Goal: Obtain resource: Download file/media

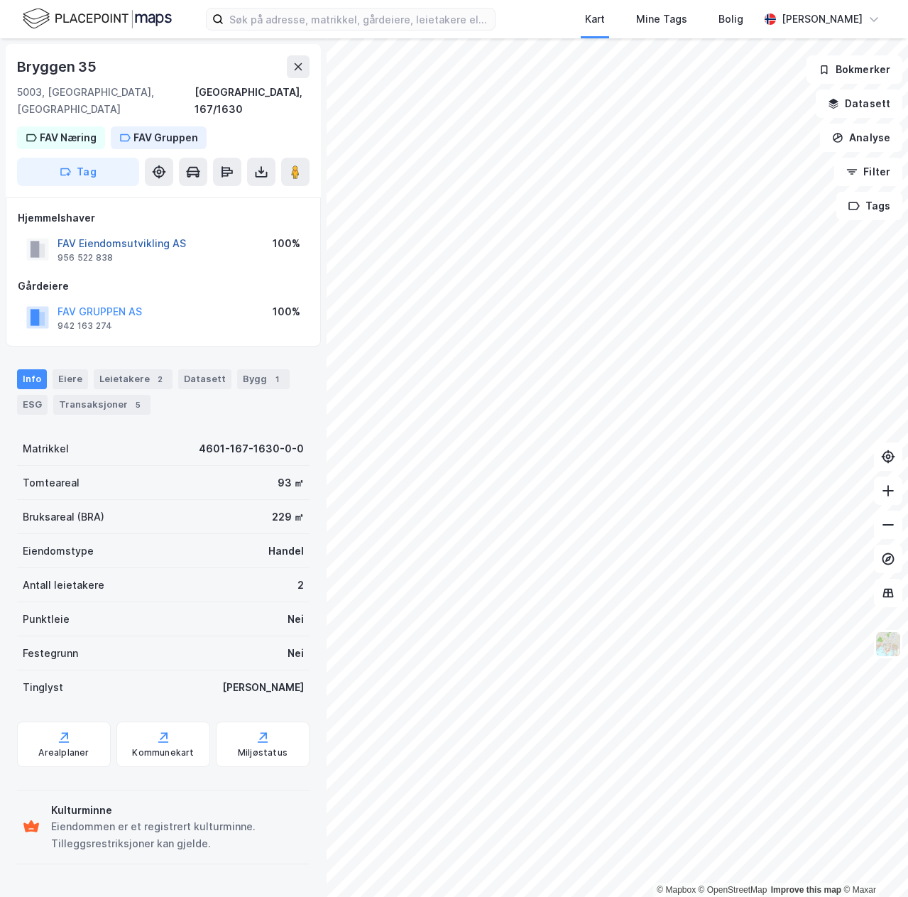
click at [0, 0] on button "FAV Eiendomsutvikling AS" at bounding box center [0, 0] width 0 height 0
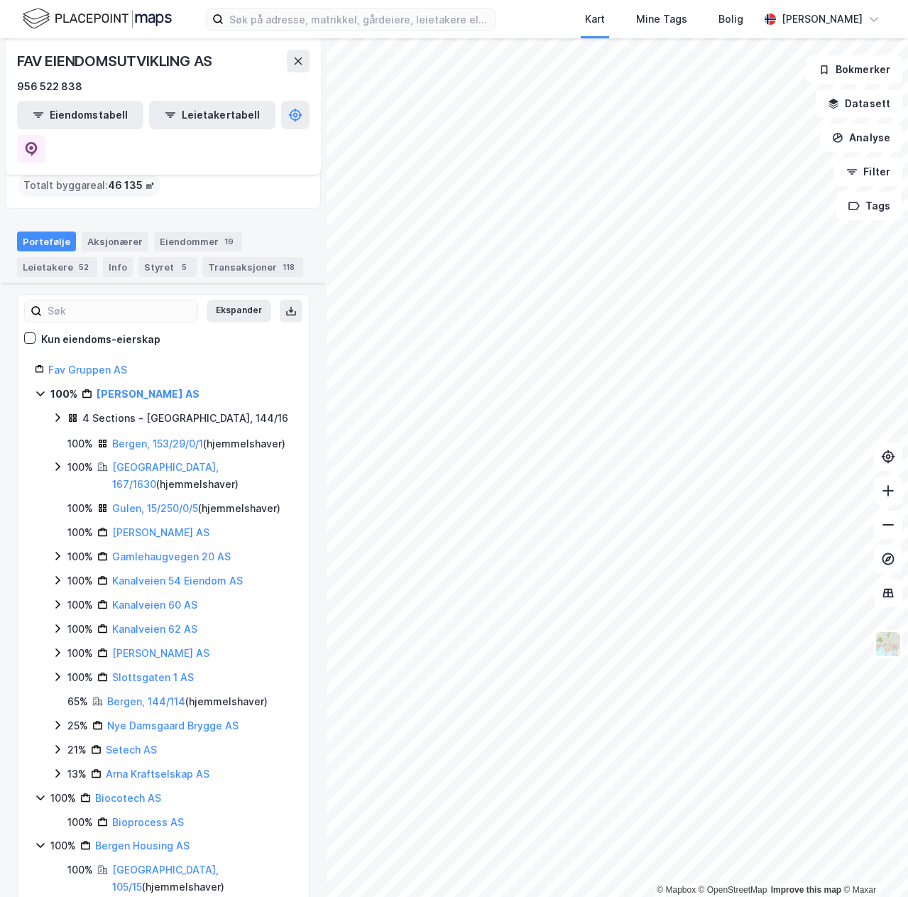
scroll to position [192, 0]
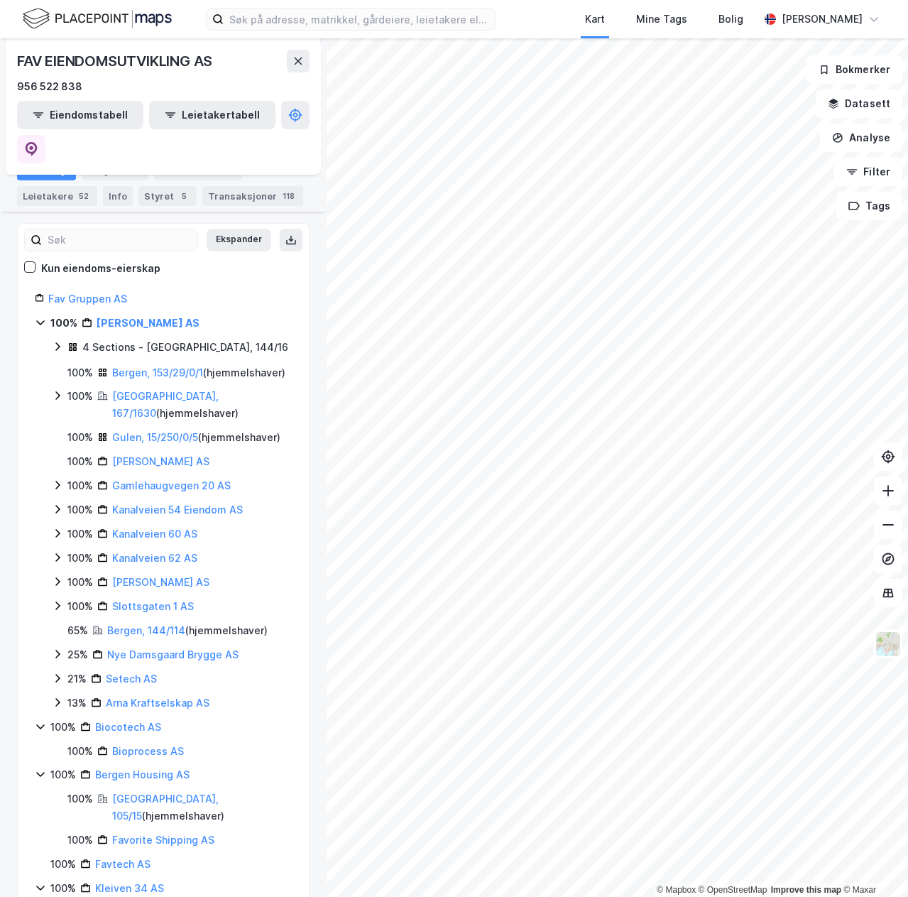
click at [59, 342] on icon at bounding box center [57, 346] width 4 height 9
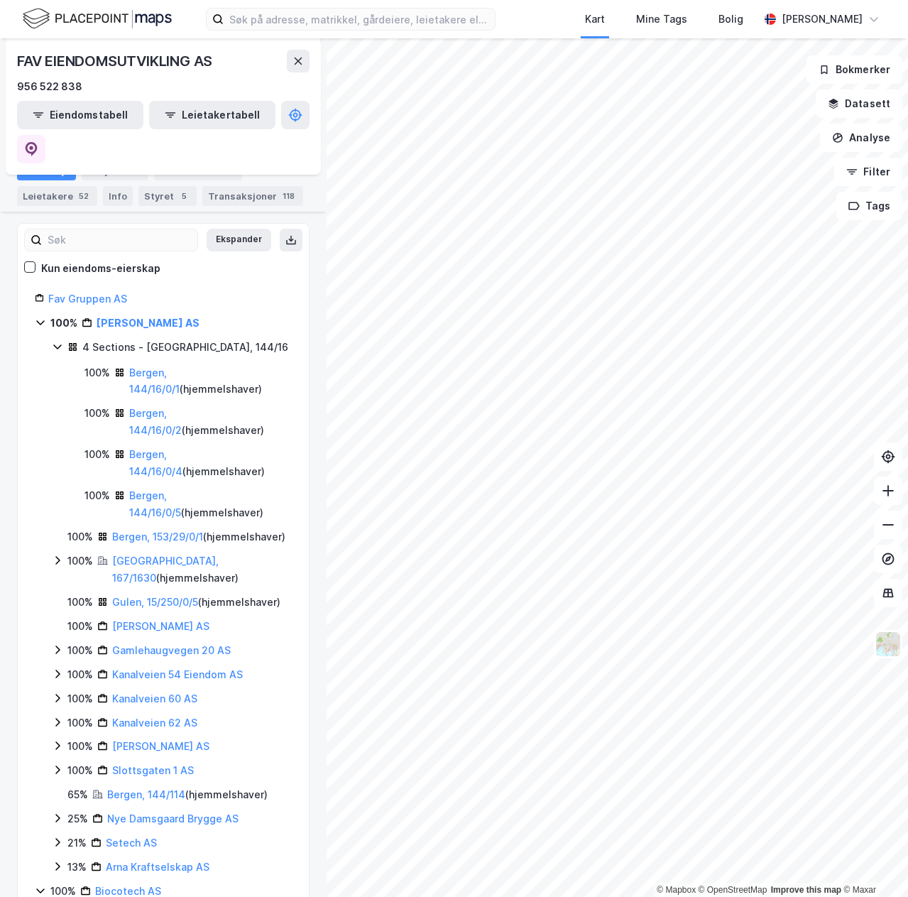
click at [57, 341] on icon at bounding box center [57, 346] width 11 height 11
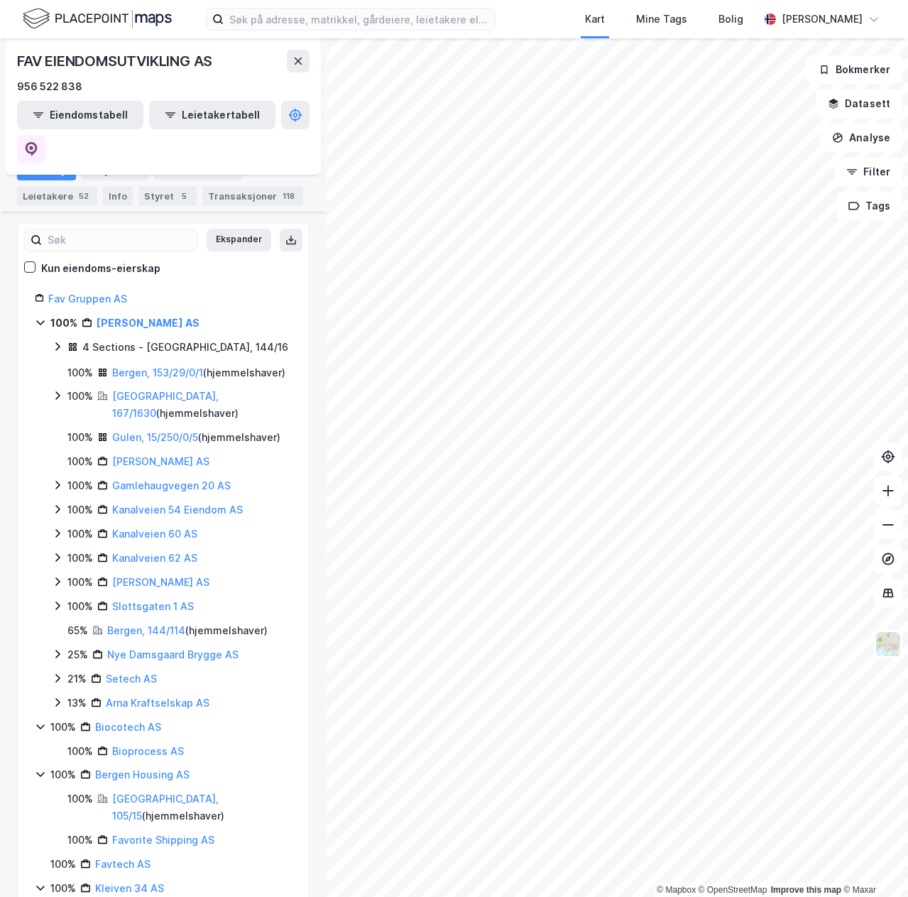
click at [58, 342] on icon at bounding box center [57, 346] width 4 height 9
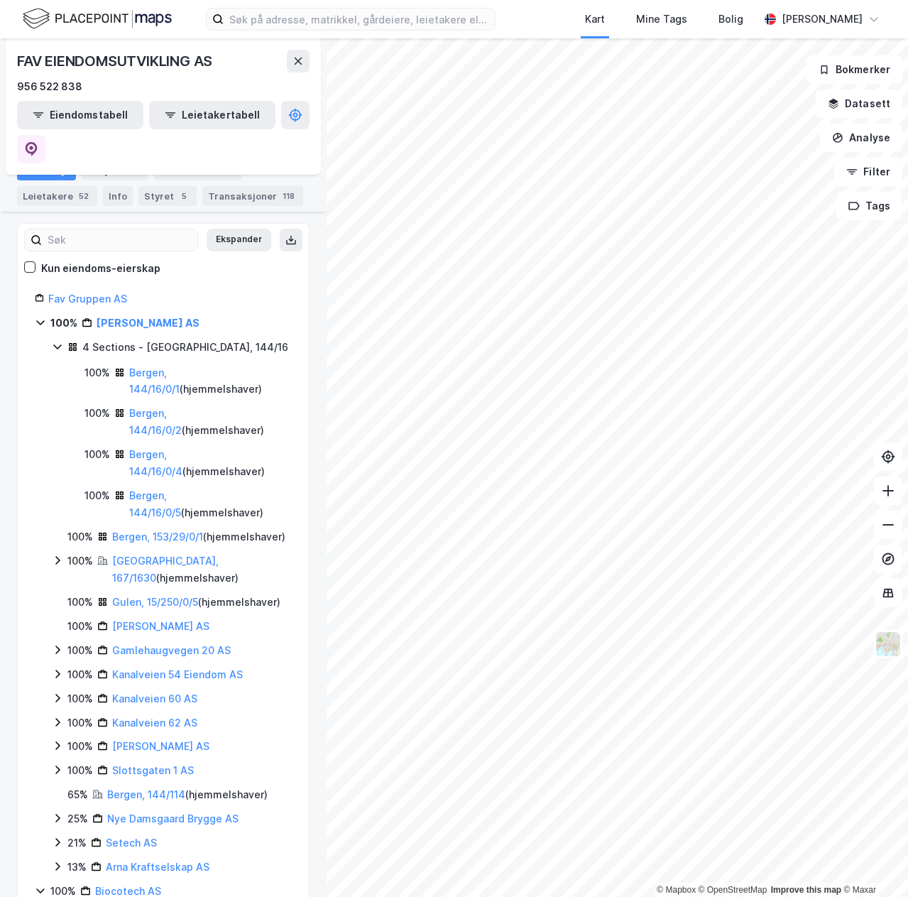
click at [58, 341] on icon at bounding box center [57, 346] width 11 height 11
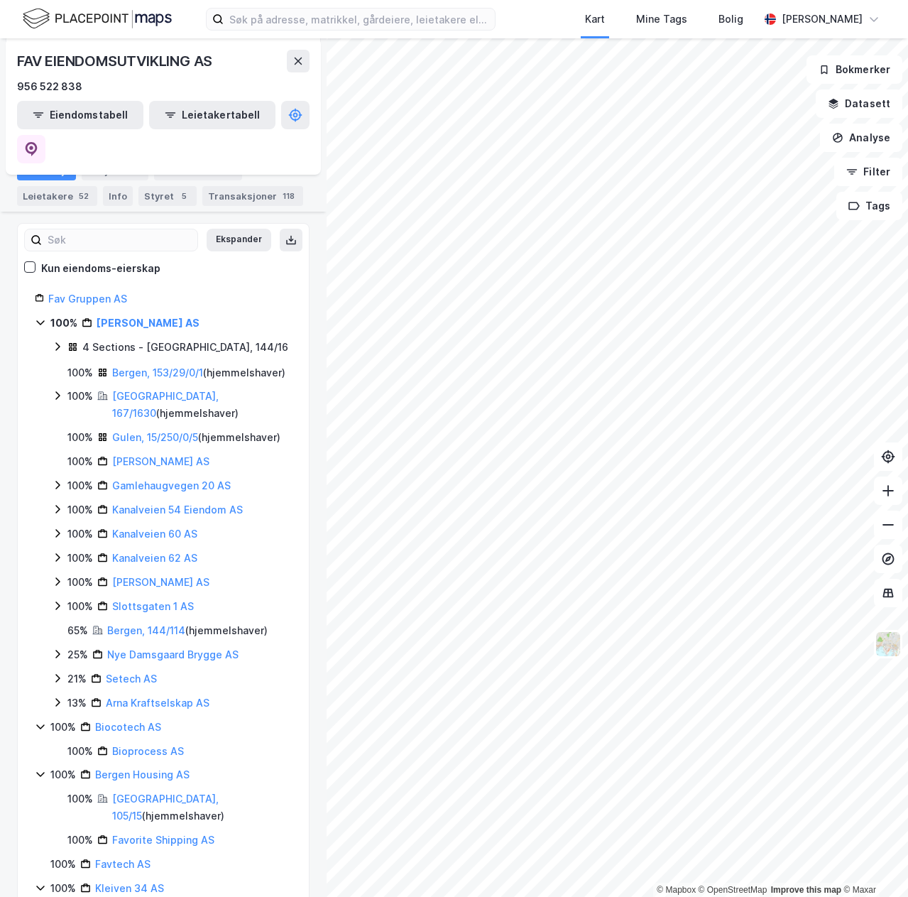
click at [58, 342] on icon at bounding box center [57, 346] width 4 height 9
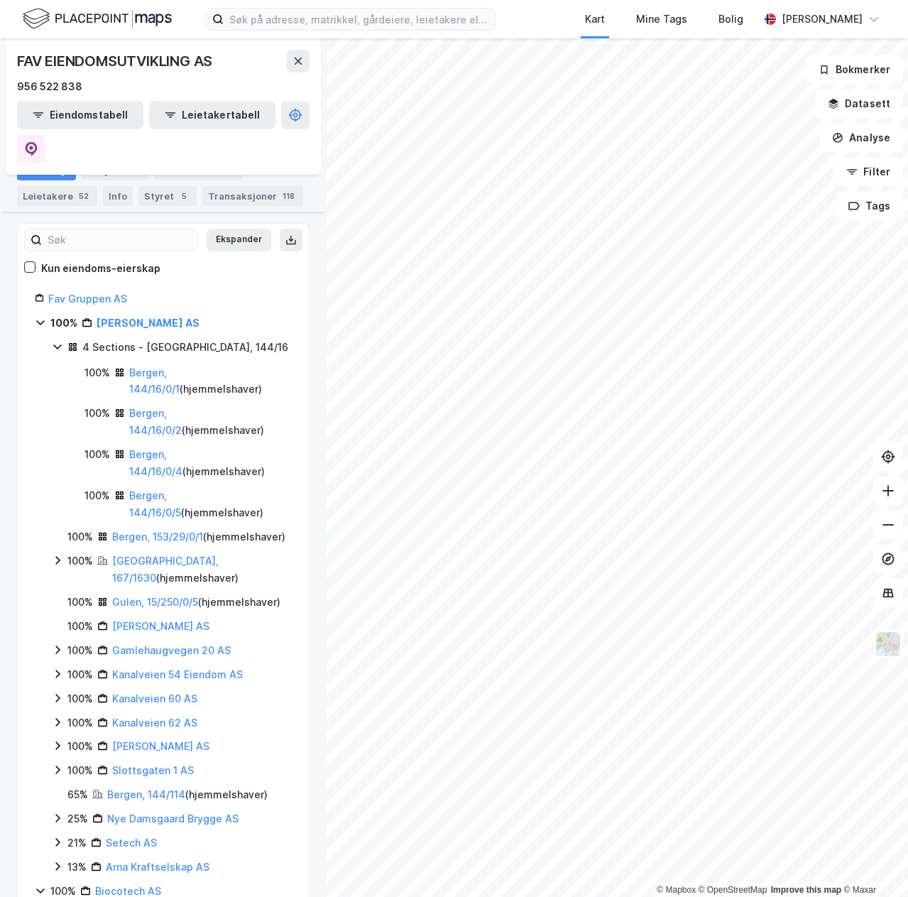
click at [58, 341] on icon at bounding box center [57, 346] width 11 height 11
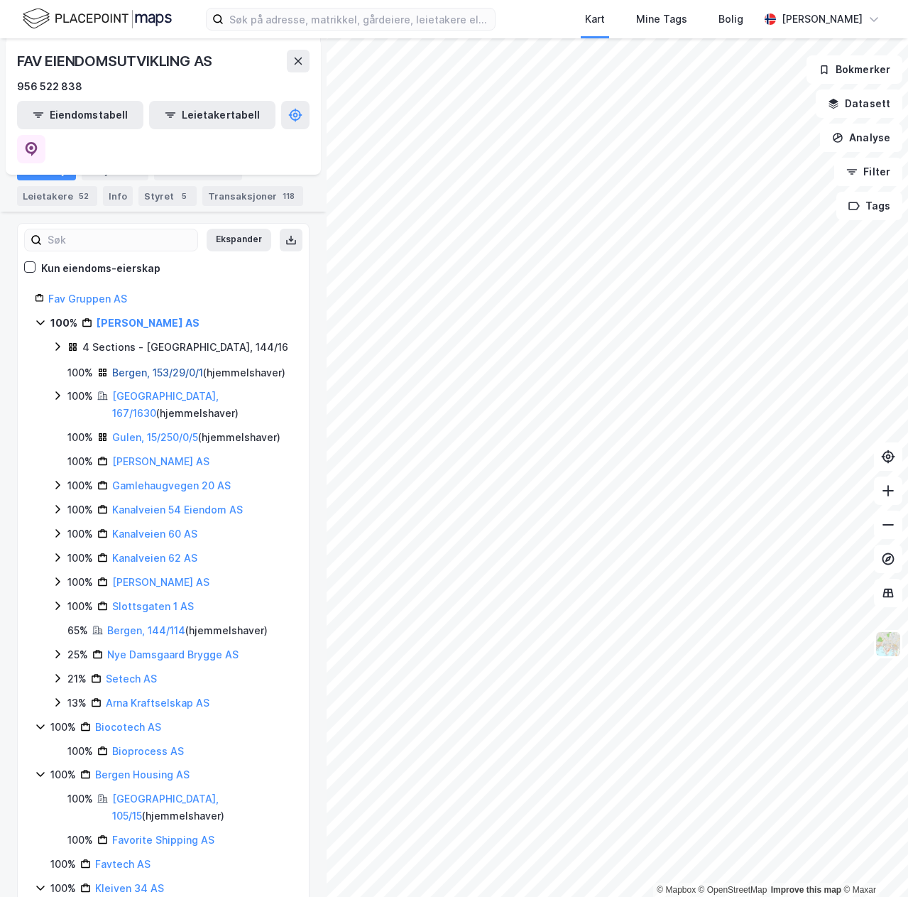
click at [173, 367] on link "Bergen, 153/29/0/1" at bounding box center [157, 373] width 91 height 12
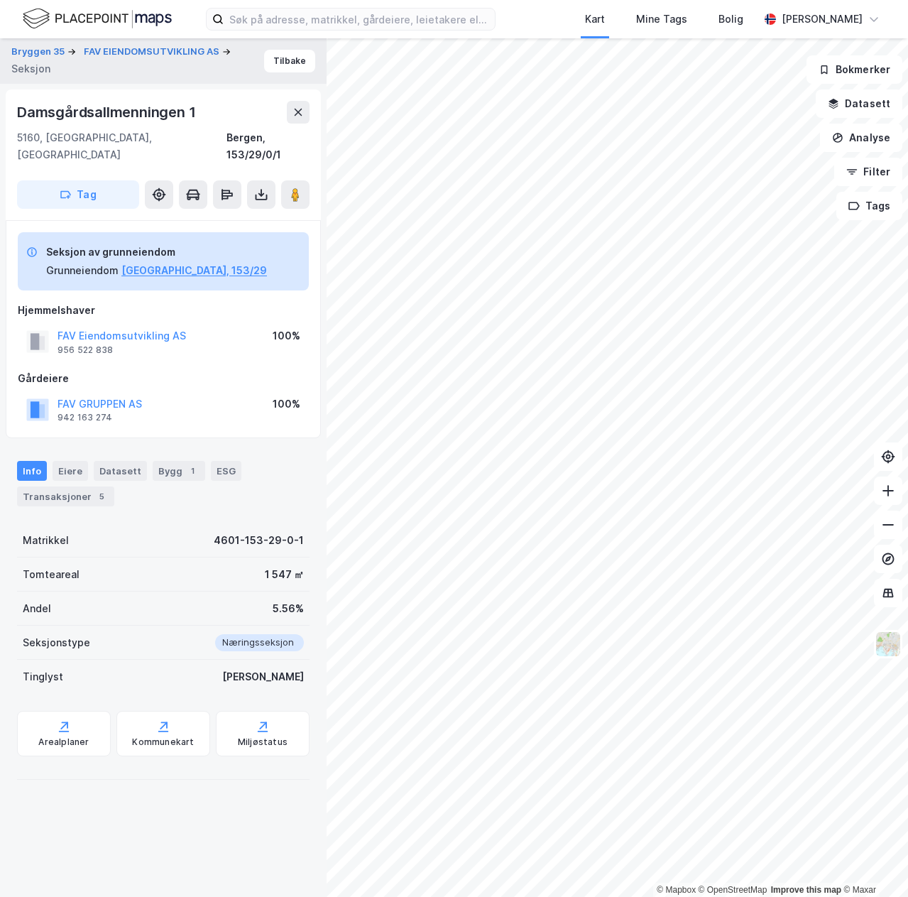
click at [141, 53] on button "FAV EIENDOMSUTVIKLING AS" at bounding box center [153, 52] width 139 height 14
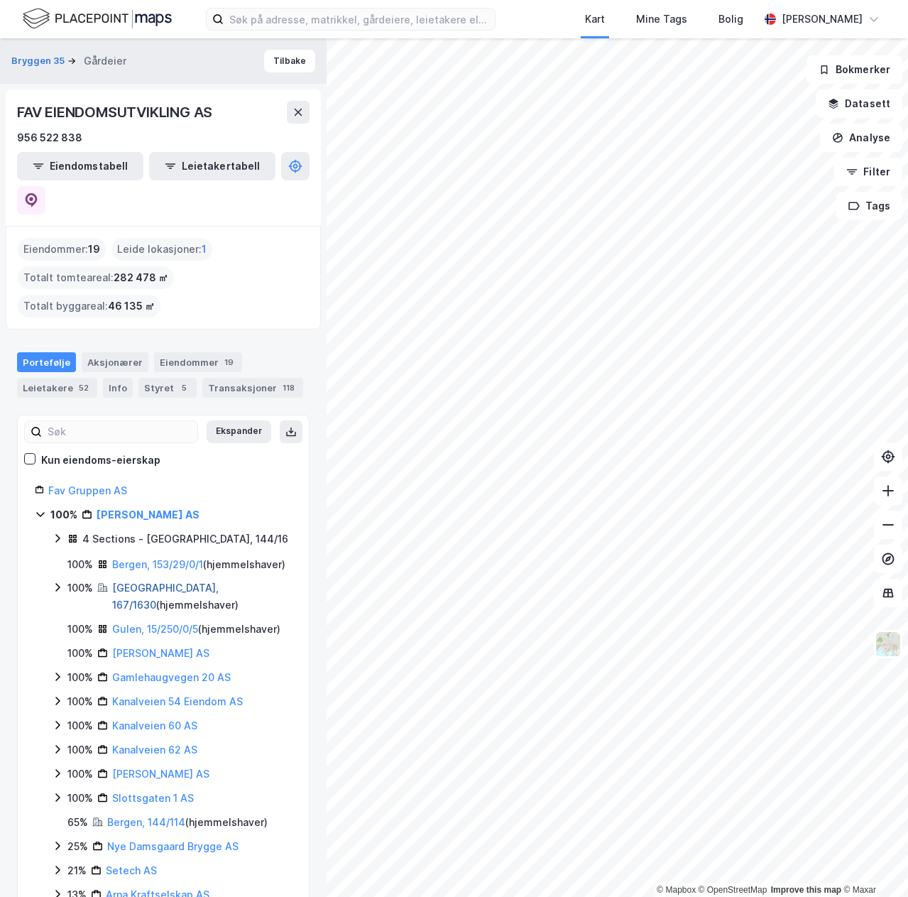
click at [155, 582] on link "[GEOGRAPHIC_DATA], 167/1630" at bounding box center [165, 596] width 107 height 29
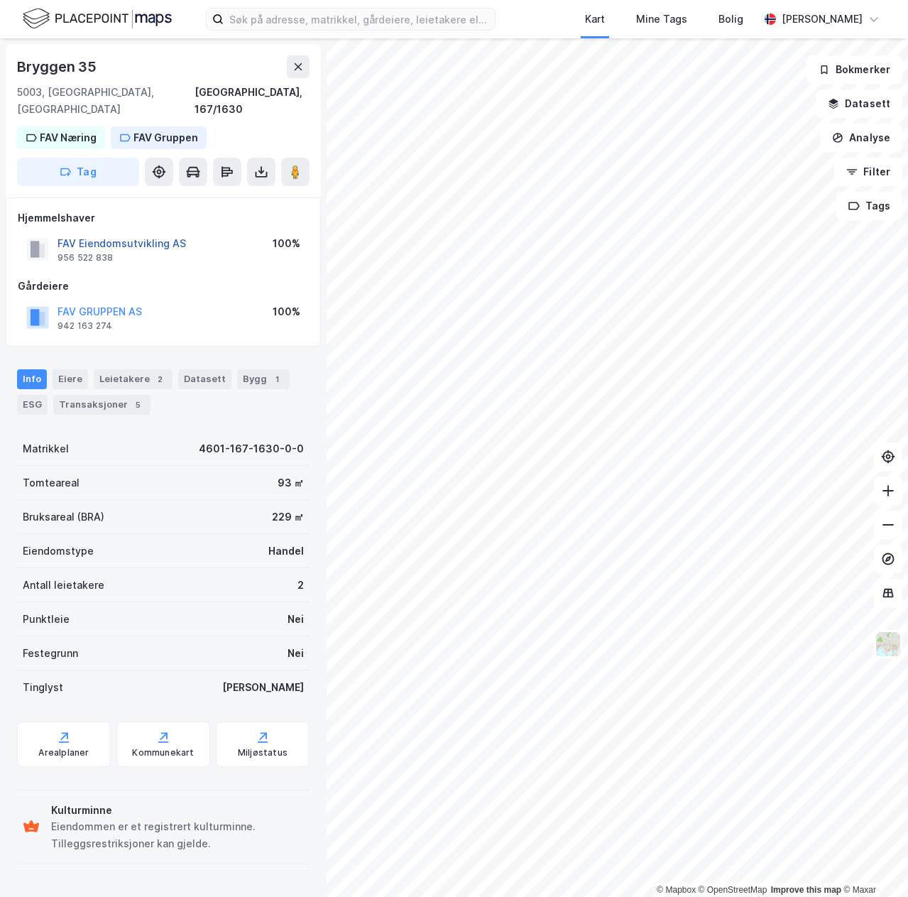
click at [0, 0] on button "FAV Eiendomsutvikling AS" at bounding box center [0, 0] width 0 height 0
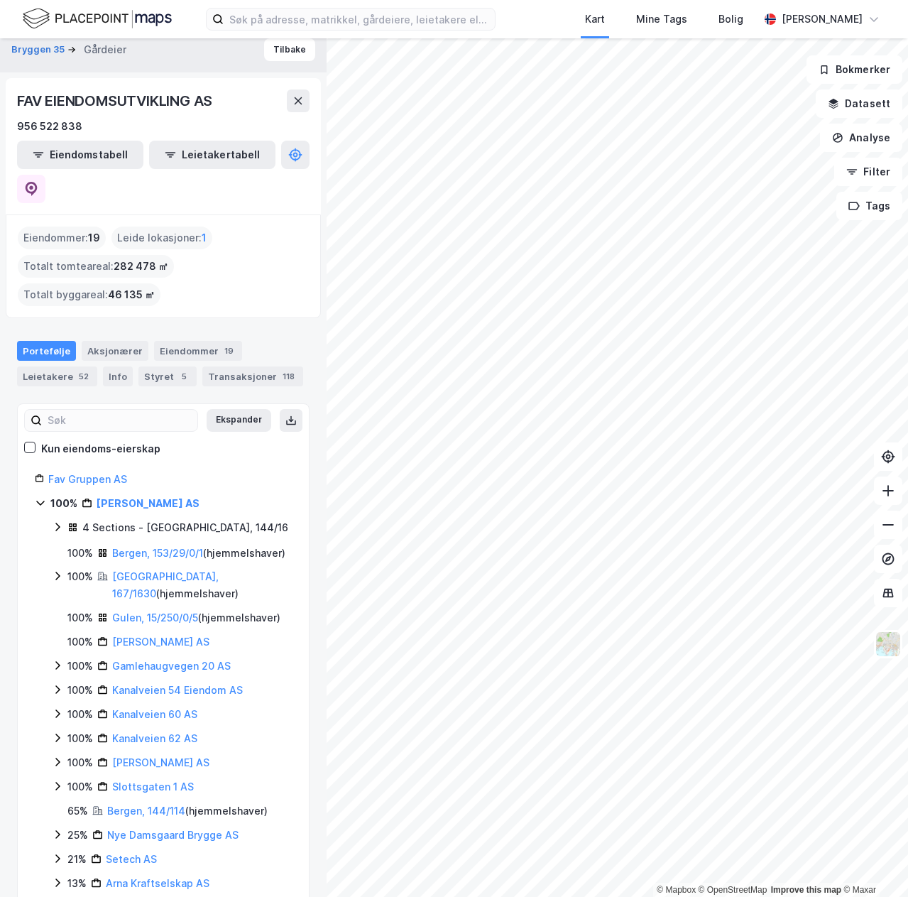
scroll to position [26, 0]
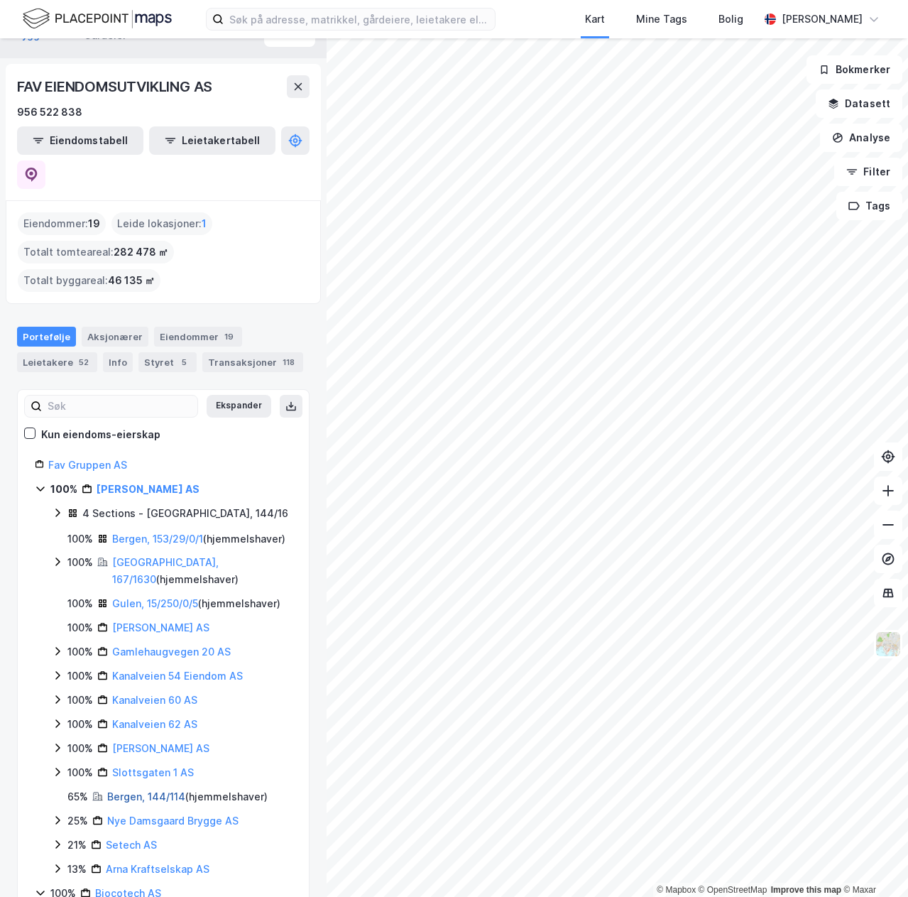
click at [135, 791] on link "Bergen, 144/114" at bounding box center [146, 797] width 78 height 12
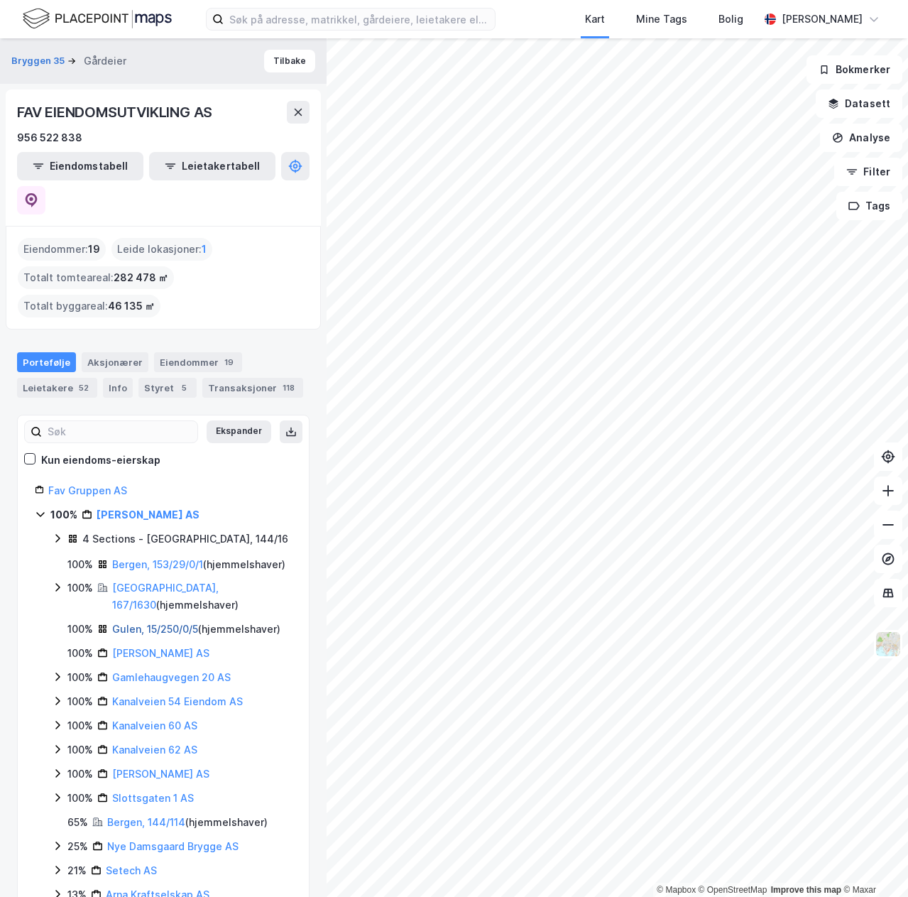
click at [158, 623] on link "Gulen, 15/250/0/5" at bounding box center [155, 629] width 86 height 12
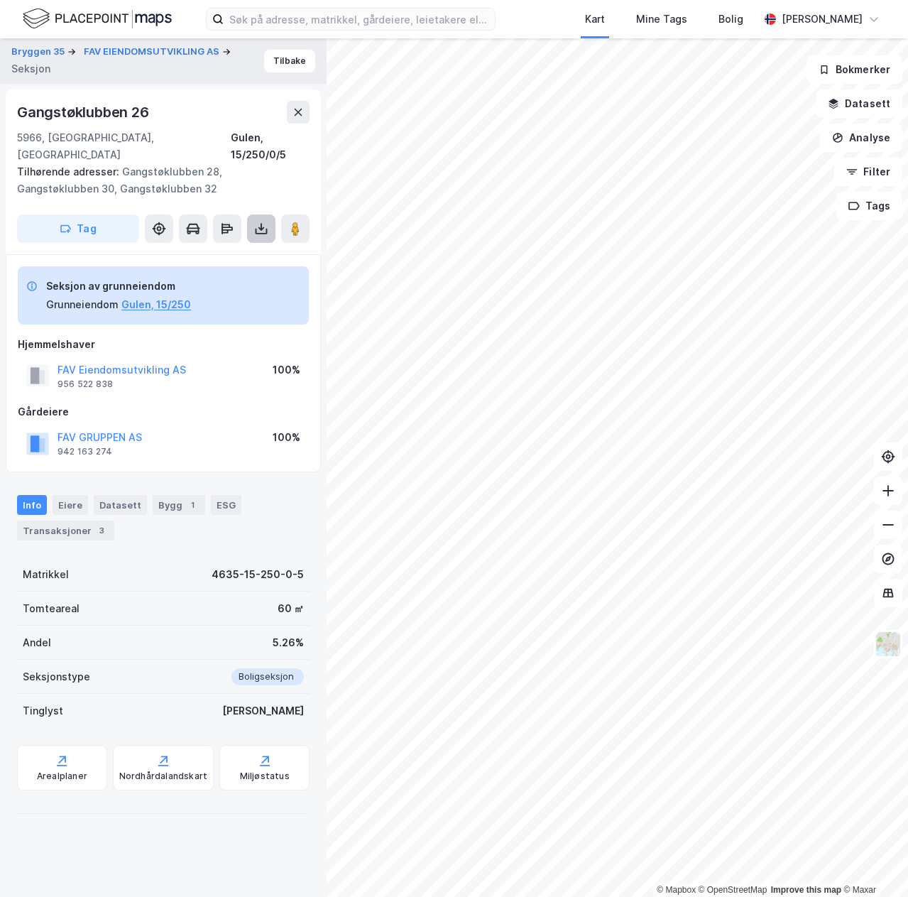
click at [260, 222] on icon at bounding box center [261, 229] width 14 height 14
click at [227, 251] on div "Last ned grunnbok" at bounding box center [191, 256] width 82 height 11
click at [0, 0] on button "FAV Eiendomsutvikling AS" at bounding box center [0, 0] width 0 height 0
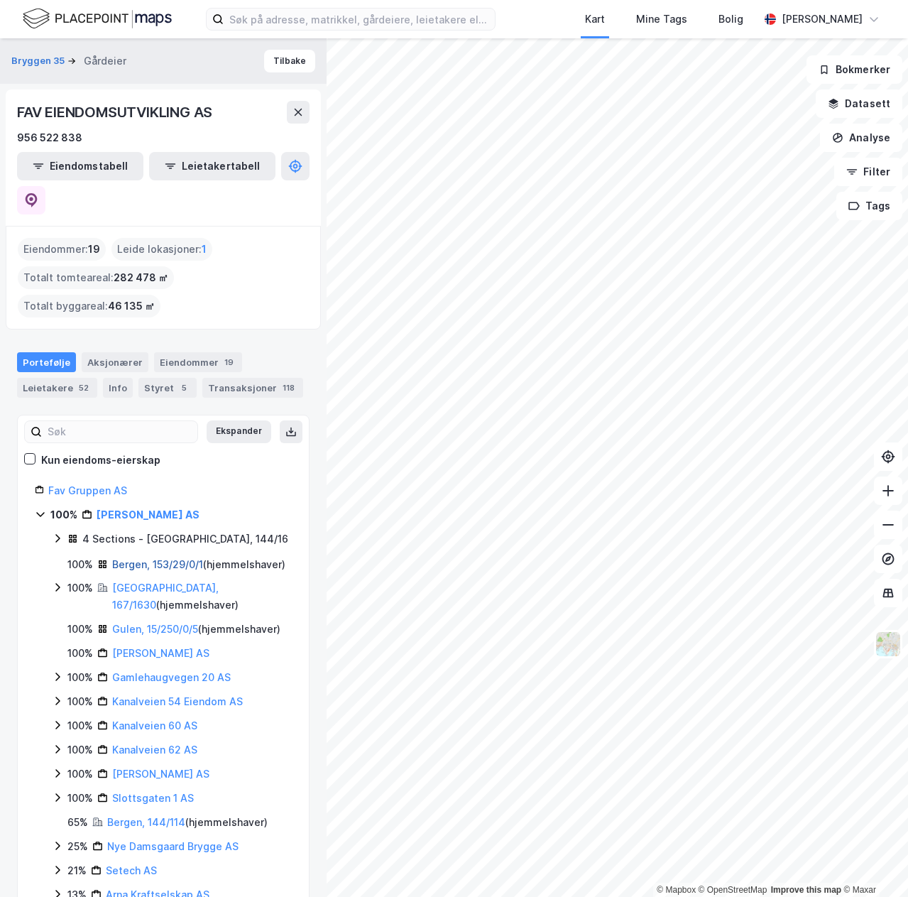
click at [141, 558] on link "Bergen, 153/29/0/1" at bounding box center [157, 564] width 91 height 12
click at [173, 582] on link "[GEOGRAPHIC_DATA], 167/1630" at bounding box center [165, 596] width 107 height 29
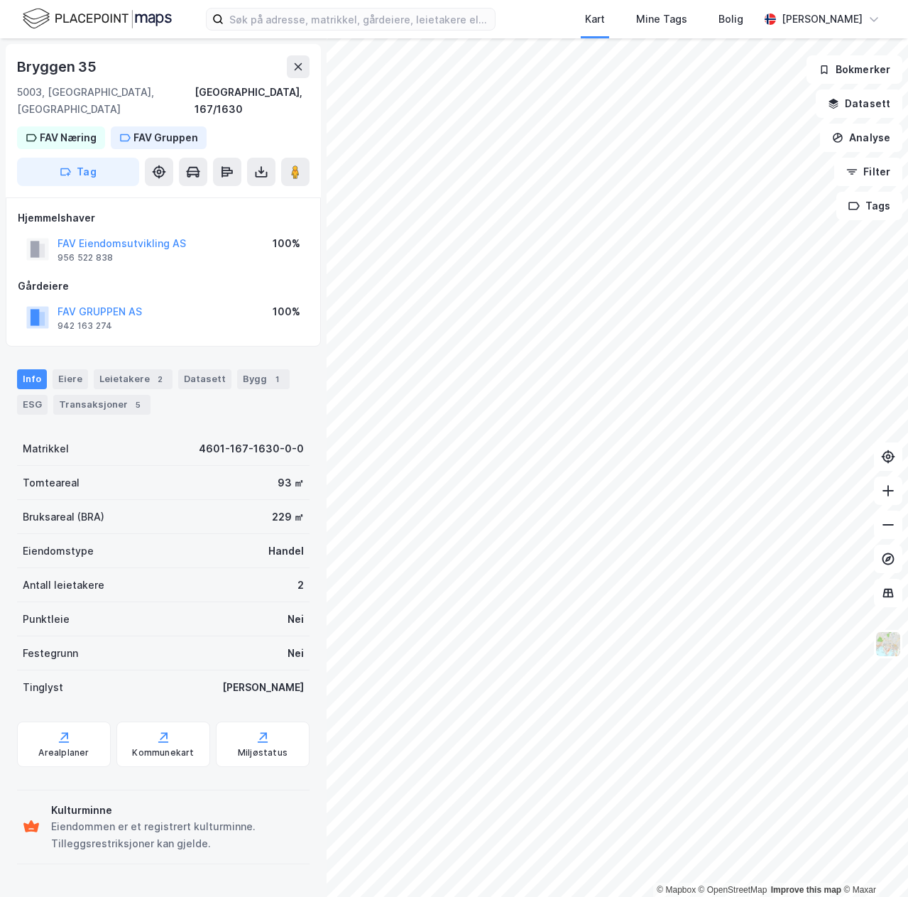
drag, startPoint x: 260, startPoint y: 126, endPoint x: 259, endPoint y: 133, distance: 7.1
click at [260, 130] on div "[STREET_ADDRESS] FAV Næring FAV Gruppen Tag" at bounding box center [163, 120] width 315 height 153
click at [259, 158] on button at bounding box center [261, 172] width 28 height 28
click at [258, 189] on div "Last ned grunnbok" at bounding box center [199, 200] width 151 height 23
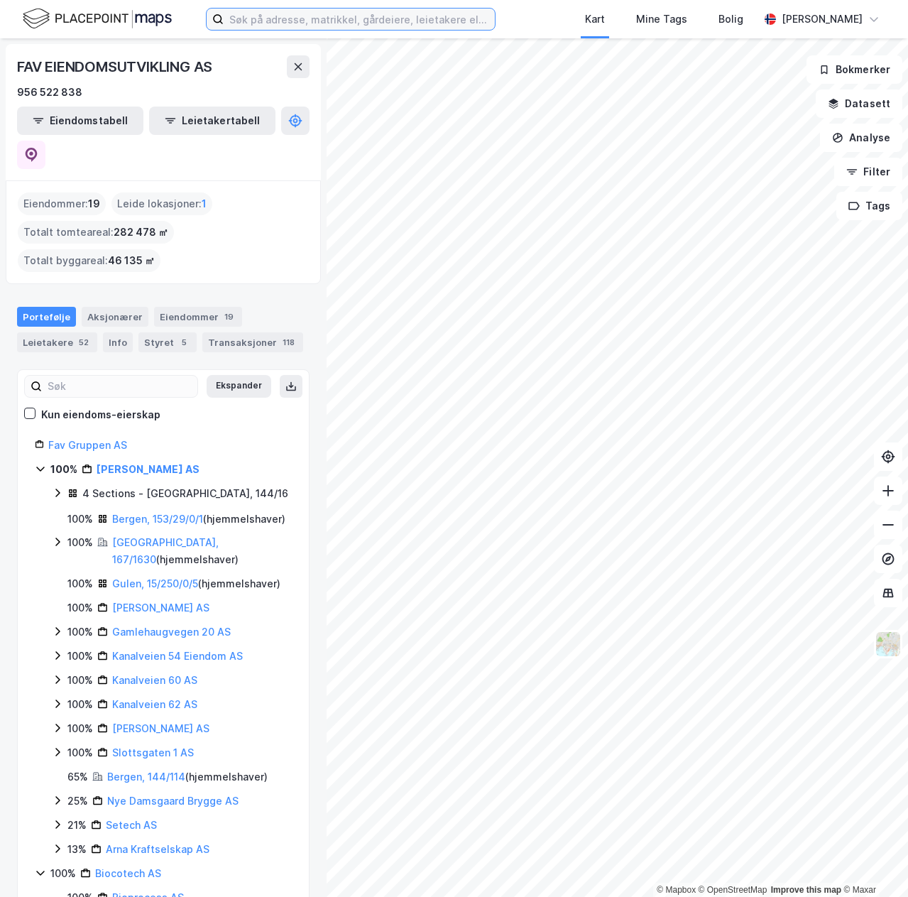
click at [307, 26] on input at bounding box center [359, 19] width 271 height 21
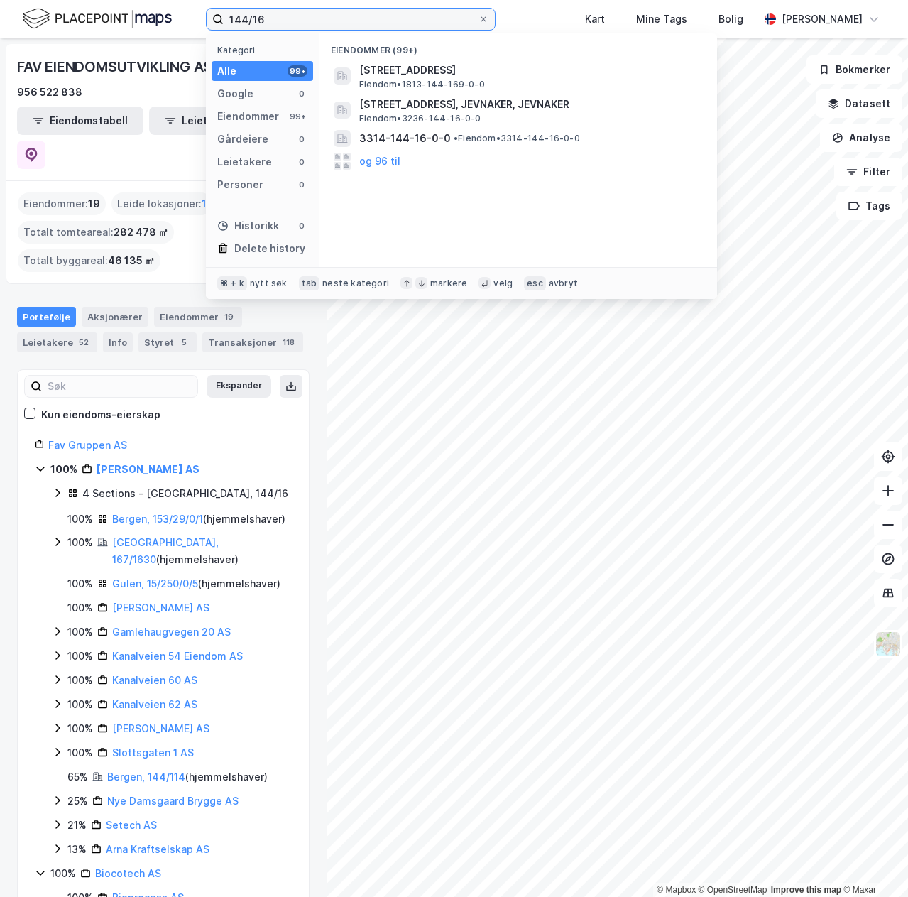
click at [237, 17] on input "144/16" at bounding box center [351, 19] width 254 height 21
click at [279, 21] on input "4601/144/16" at bounding box center [351, 19] width 254 height 21
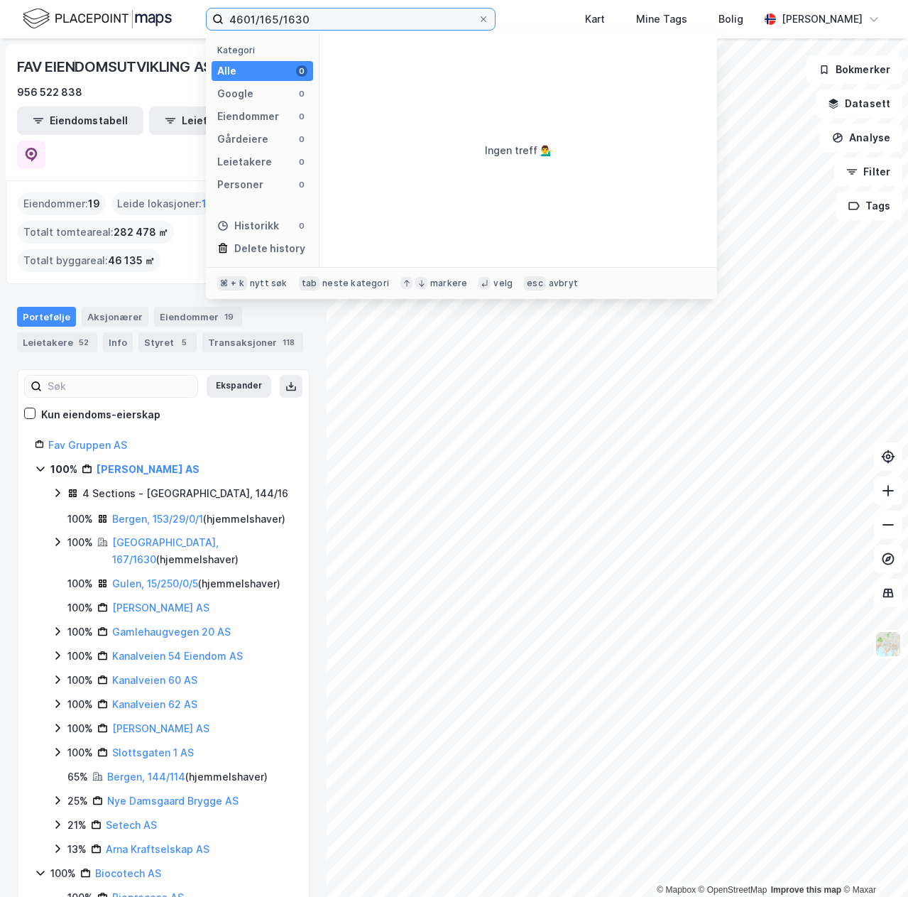
click at [278, 18] on input "4601/165/1630" at bounding box center [351, 19] width 254 height 21
type input "15/250/5 gulen"
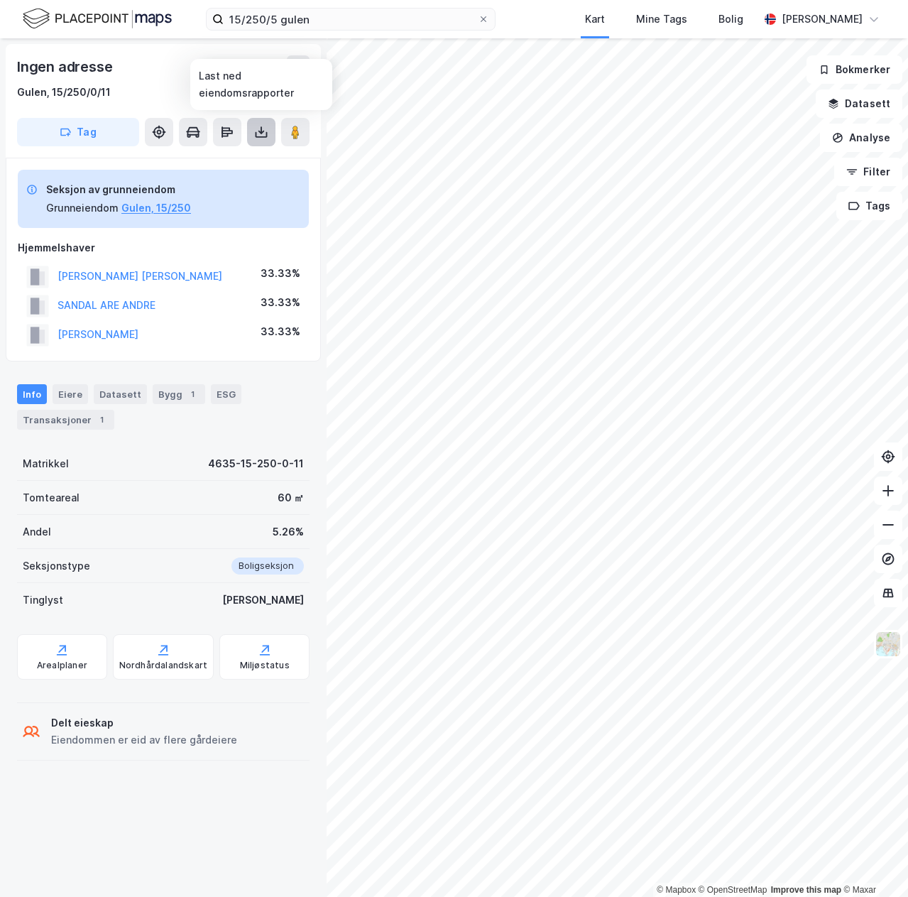
click at [257, 134] on icon at bounding box center [261, 132] width 14 height 14
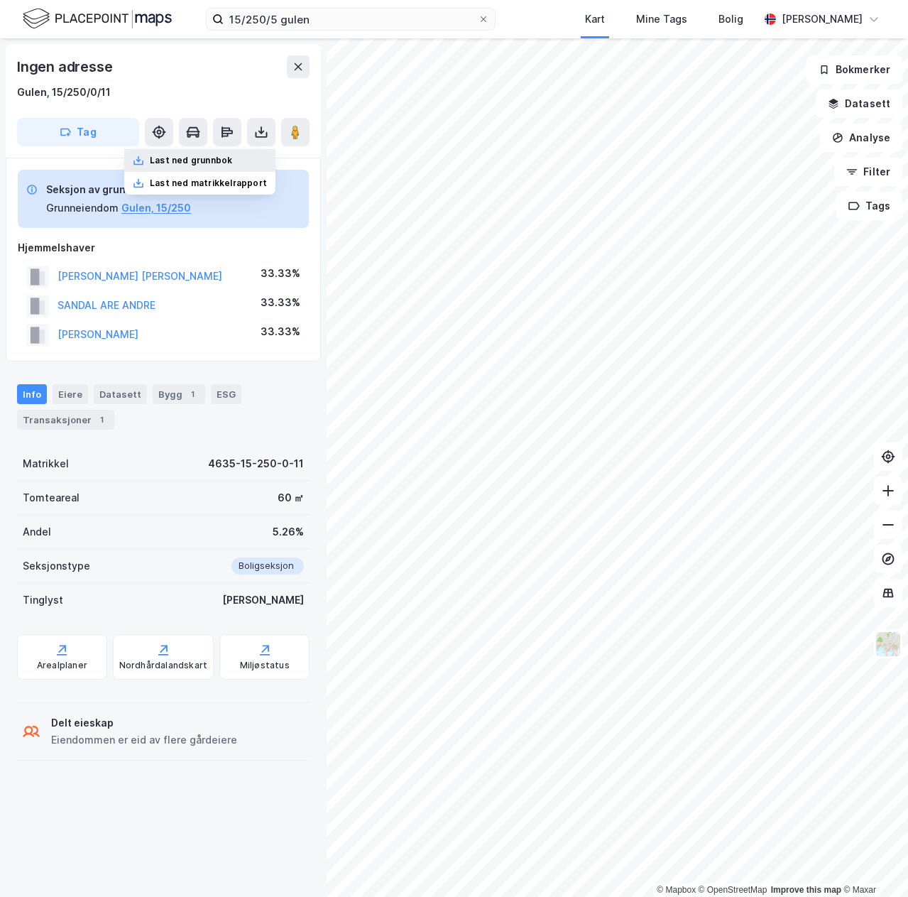
click at [205, 156] on div "Last ned grunnbok" at bounding box center [191, 160] width 82 height 11
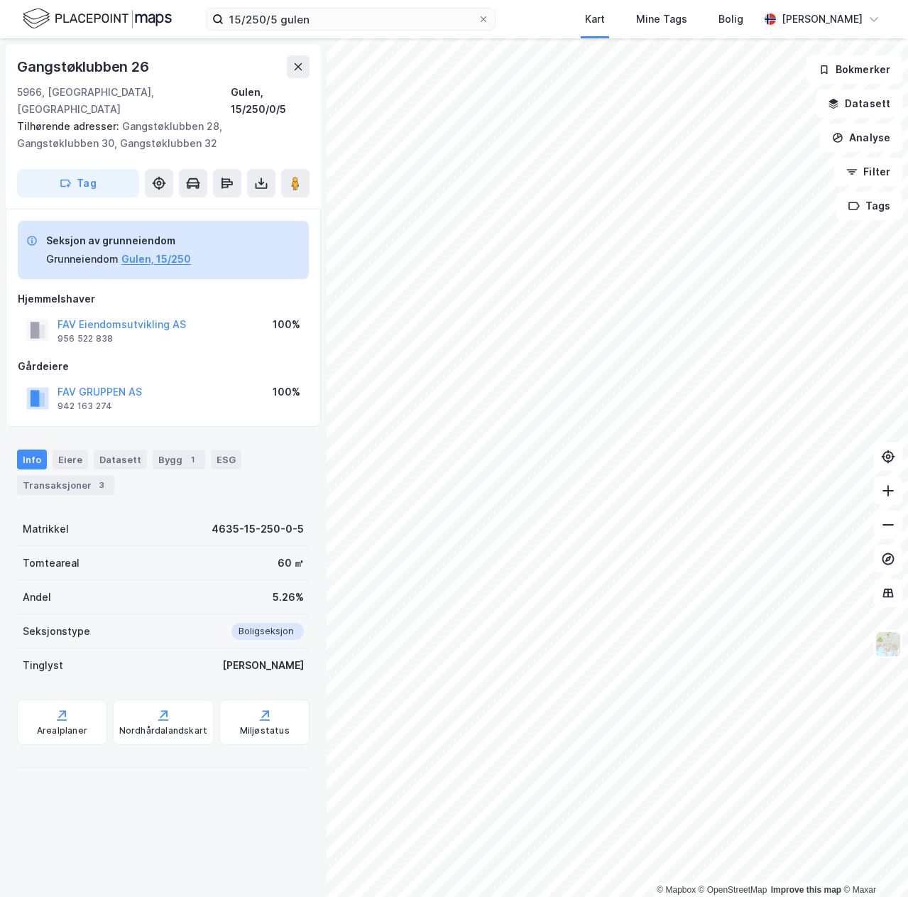
click at [72, 60] on div "Gangstøklubben 26" at bounding box center [84, 66] width 135 height 23
drag, startPoint x: 72, startPoint y: 60, endPoint x: 157, endPoint y: 67, distance: 84.9
click at [157, 67] on div "Gangstøklubben 26" at bounding box center [163, 66] width 293 height 23
copy div "Gangstøklubben 26"
